Goal: Task Accomplishment & Management: Use online tool/utility

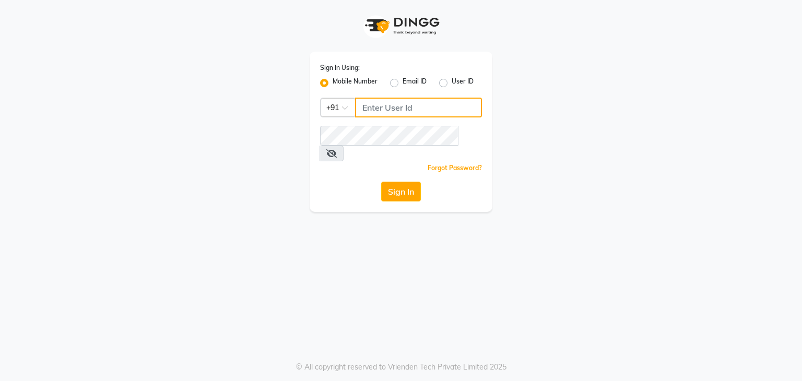
click at [384, 106] on input "Username" at bounding box center [418, 108] width 127 height 20
type input "9022448147"
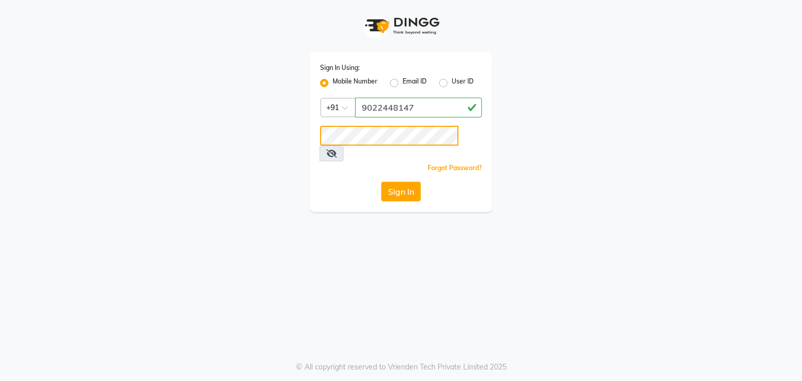
click at [381, 182] on button "Sign In" at bounding box center [401, 192] width 40 height 20
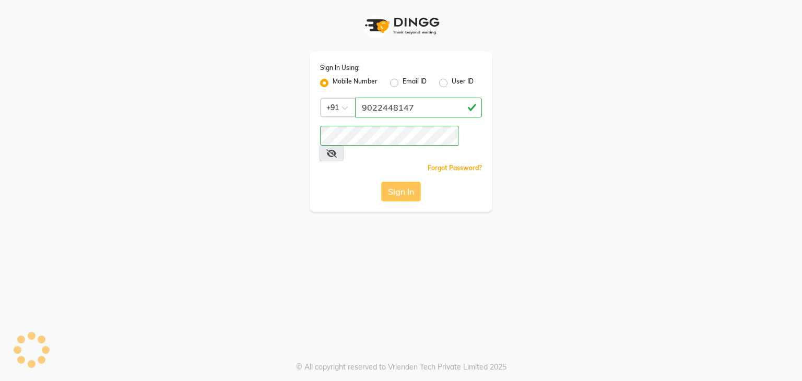
click at [401, 182] on div "Sign In" at bounding box center [401, 192] width 162 height 20
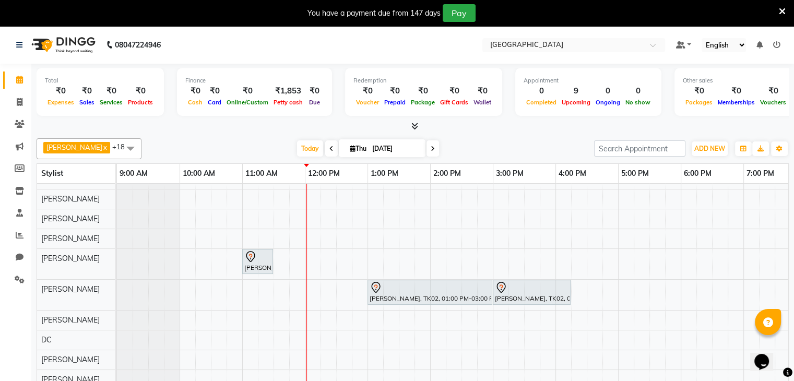
click at [781, 11] on icon at bounding box center [782, 11] width 7 height 9
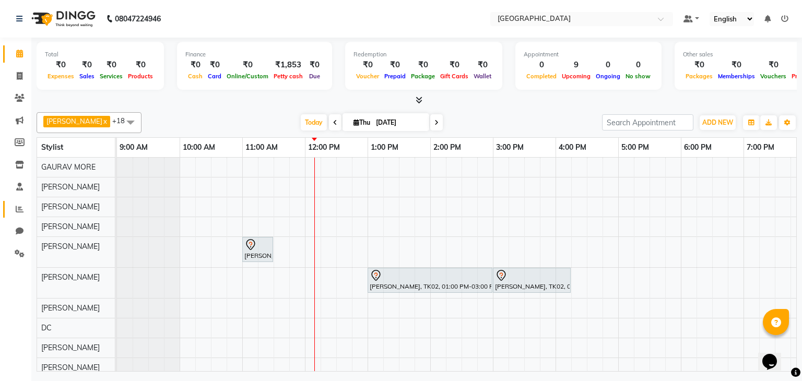
click at [20, 212] on icon at bounding box center [20, 209] width 8 height 8
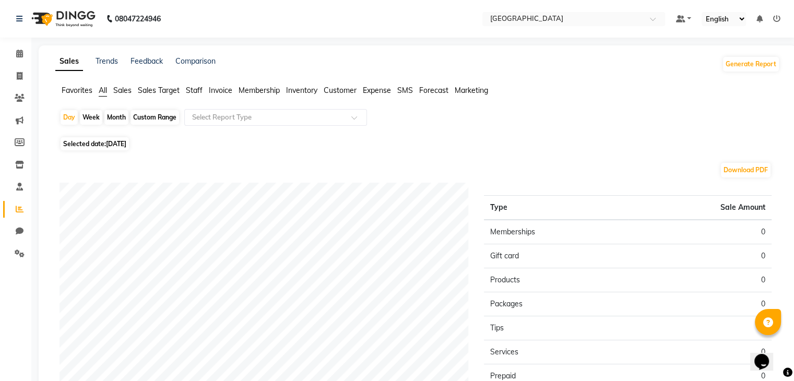
click at [112, 140] on span "[DATE]" at bounding box center [116, 144] width 20 height 8
select select "9"
select select "2025"
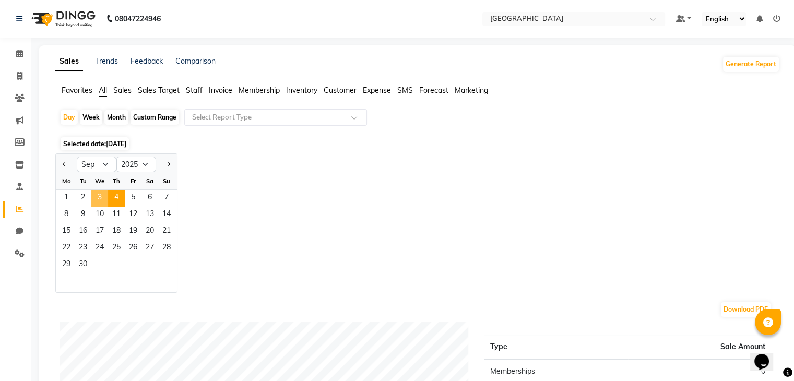
click at [103, 201] on span "3" at bounding box center [99, 198] width 17 height 17
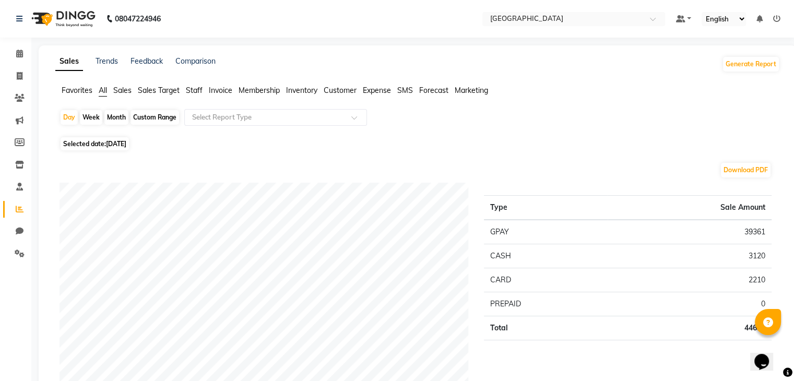
click at [147, 115] on div "Custom Range" at bounding box center [155, 117] width 49 height 15
select select "9"
select select "2025"
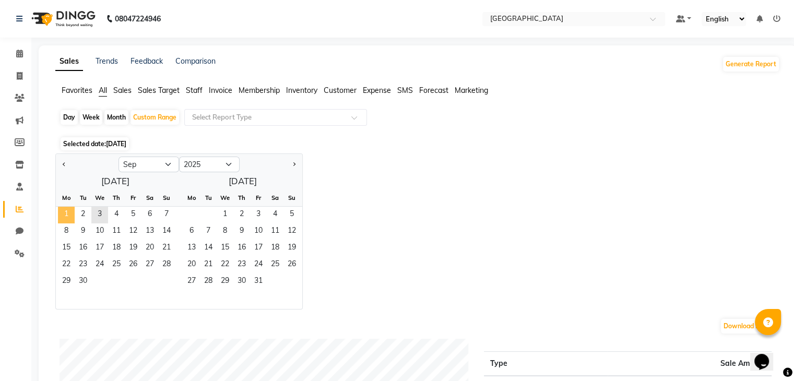
click at [74, 210] on span "1" at bounding box center [66, 215] width 17 height 17
click at [96, 216] on span "3" at bounding box center [99, 215] width 17 height 17
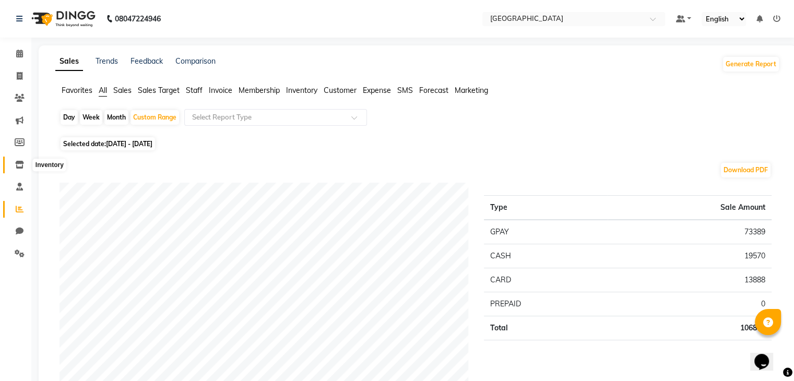
click at [19, 167] on icon at bounding box center [19, 165] width 9 height 8
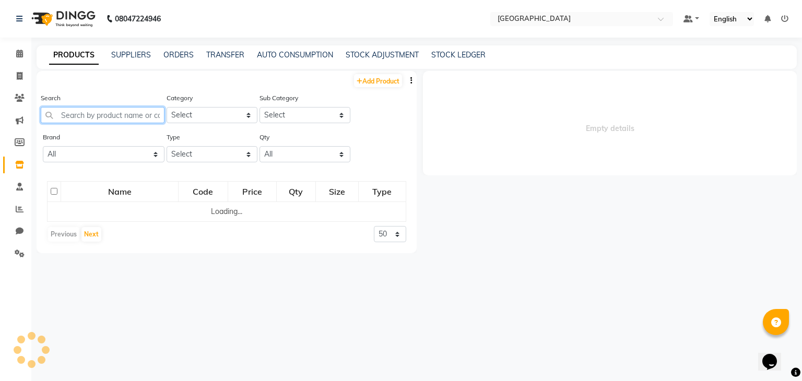
click at [76, 122] on input "text" at bounding box center [103, 115] width 124 height 16
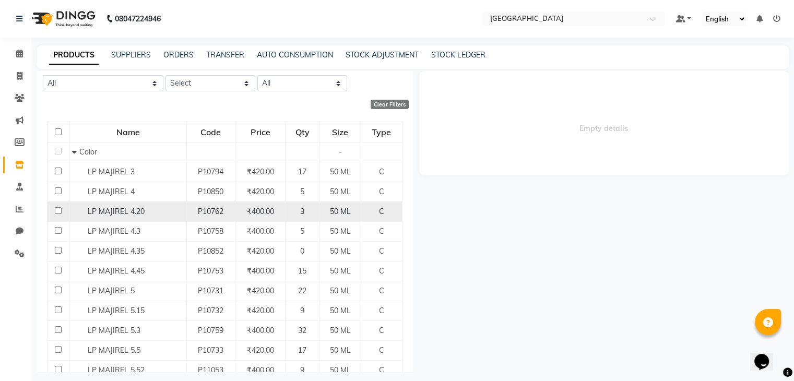
scroll to position [52, 0]
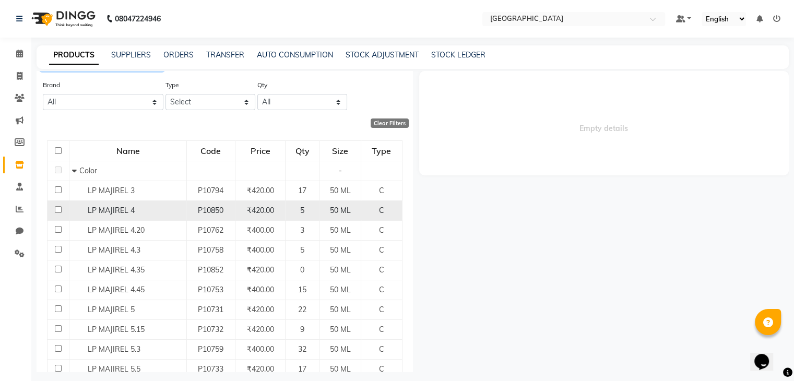
type input "majirel"
